Goal: Information Seeking & Learning: Learn about a topic

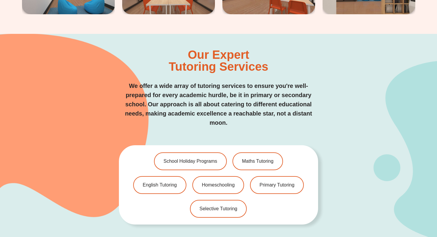
scroll to position [1162, 0]
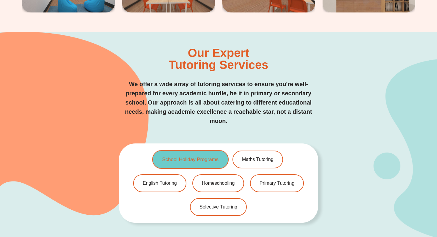
click at [189, 157] on span "School Holiday Programs" at bounding box center [190, 159] width 57 height 5
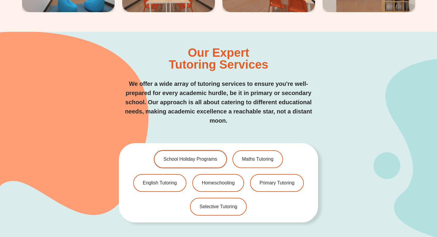
scroll to position [1162, 0]
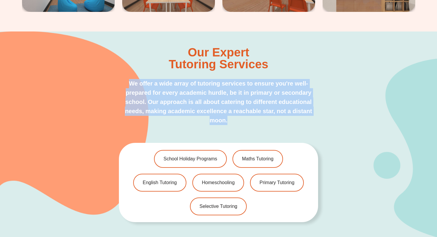
drag, startPoint x: 130, startPoint y: 64, endPoint x: 268, endPoint y: 112, distance: 146.2
click at [268, 112] on div "Our Expert Tutoring Services We offer a wide array of tutoring services to ensu…" at bounding box center [218, 135] width 199 height 206
copy p "We offer a wide array of tutoring services to ensure you're well-prepared for e…"
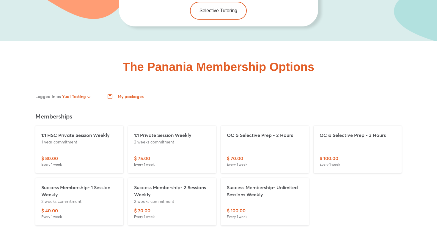
scroll to position [1353, 0]
